Goal: Use online tool/utility: Use online tool/utility

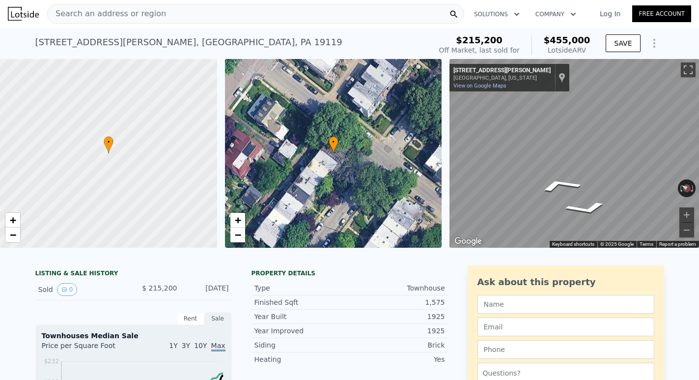
click at [437, 163] on div "• + − • + − ← Move left → Move right ↑ Move up ↓ Move down + Zoom in - Zoom out…" at bounding box center [349, 153] width 699 height 189
click at [398, 158] on div "• + − • + − ← Move left → Move right ↑ Move up ↓ Move down + Zoom in - Zoom out…" at bounding box center [349, 153] width 699 height 189
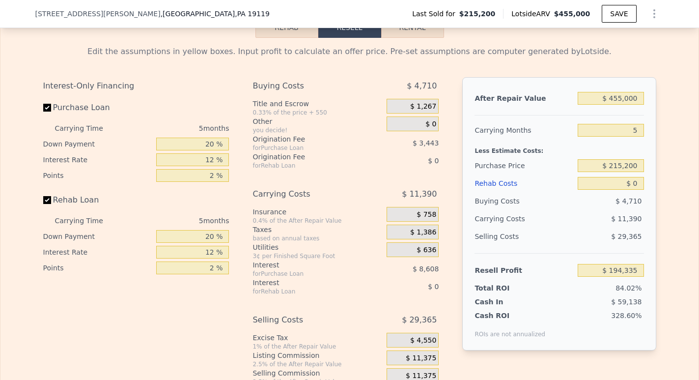
scroll to position [1393, 0]
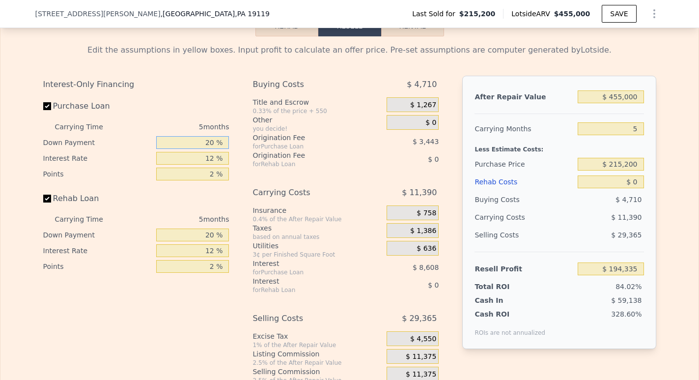
click at [218, 149] on input "20 %" at bounding box center [192, 142] width 73 height 13
click at [211, 149] on input "20 %" at bounding box center [192, 142] width 73 height 13
type input "1 %"
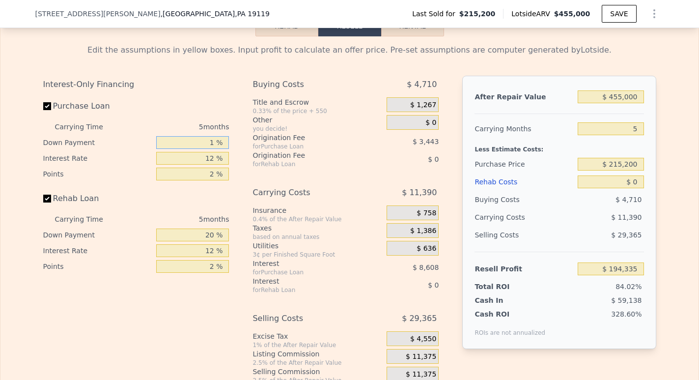
type input "$ 191,477"
type input "10 %"
type input "$ 192,829"
type input "10 %"
click at [132, 166] on div "Interest Rate" at bounding box center [98, 158] width 110 height 16
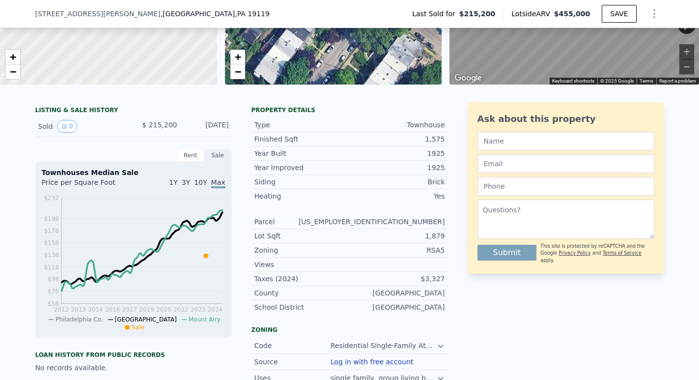
scroll to position [175, 0]
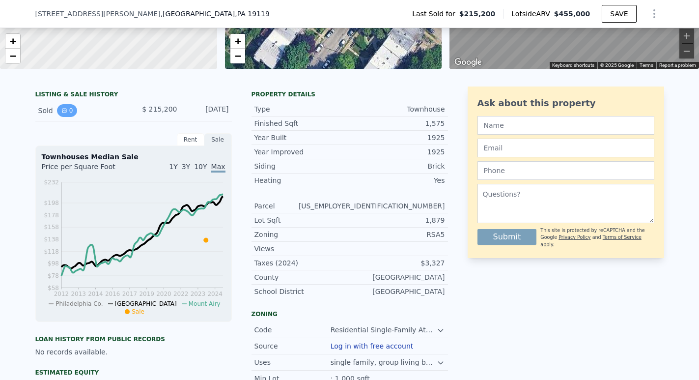
click at [69, 111] on button "0" at bounding box center [67, 110] width 21 height 13
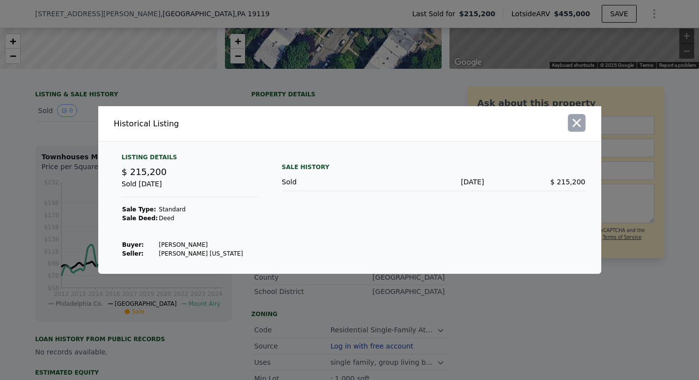
click at [579, 118] on icon "button" at bounding box center [577, 123] width 14 height 14
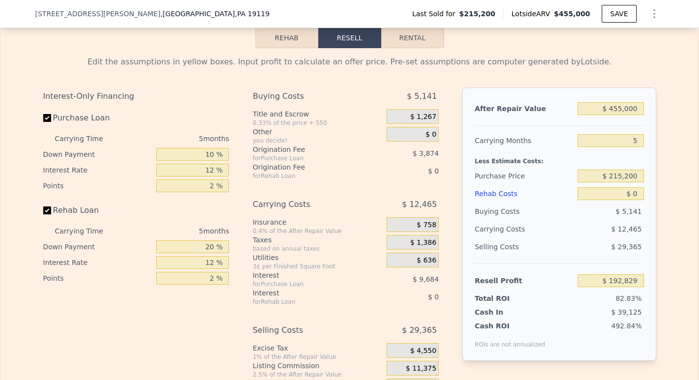
scroll to position [1175, 0]
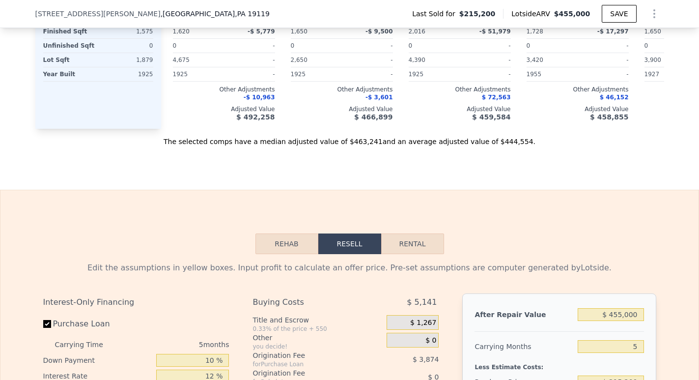
click at [400, 248] on button "Rental" at bounding box center [412, 243] width 63 height 21
select select "30"
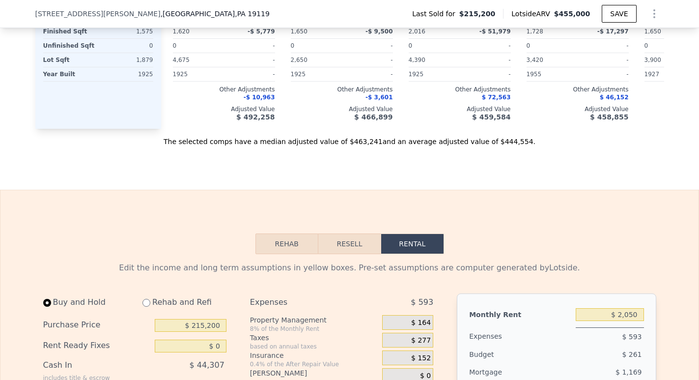
click at [292, 249] on button "Rehab" at bounding box center [287, 243] width 63 height 21
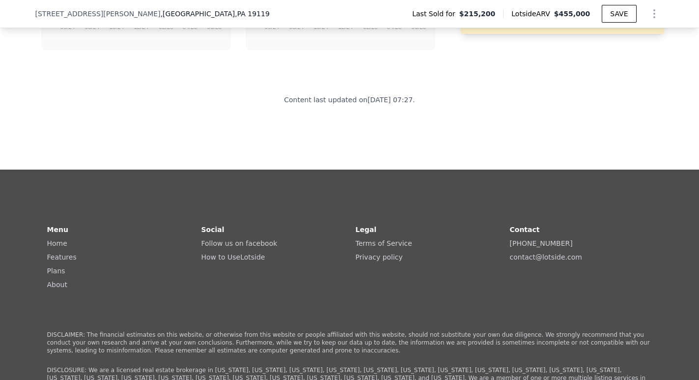
scroll to position [2426, 0]
